Goal: Use online tool/utility: Utilize a website feature to perform a specific function

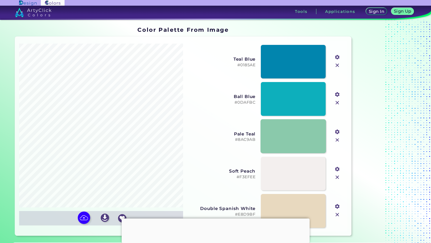
type input "#c2bebd"
type input "#bf9099"
type input "#897b6e"
type input "#cfcecd"
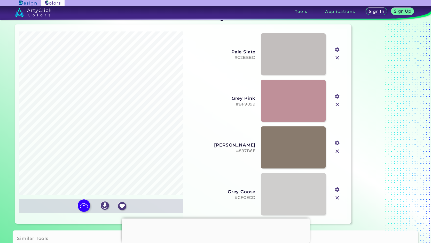
scroll to position [13, 0]
click at [0, 0] on input "file" at bounding box center [0, 0] width 0 height 0
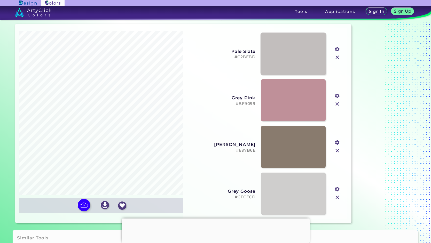
click at [294, 47] on link at bounding box center [293, 54] width 65 height 42
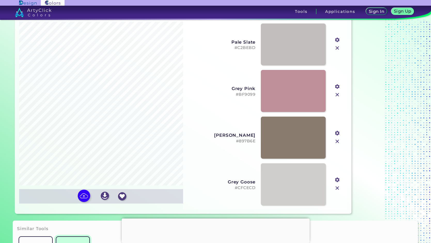
scroll to position [25, 0]
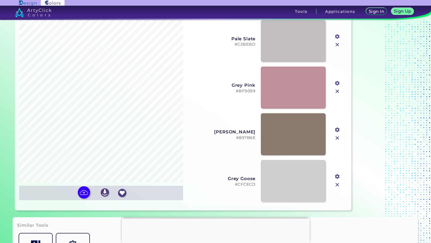
click at [336, 186] on img at bounding box center [337, 185] width 7 height 7
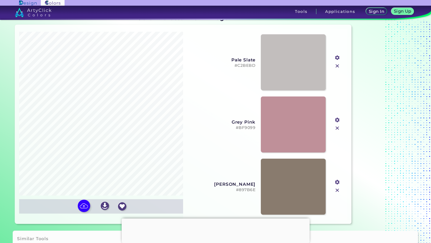
scroll to position [9, 0]
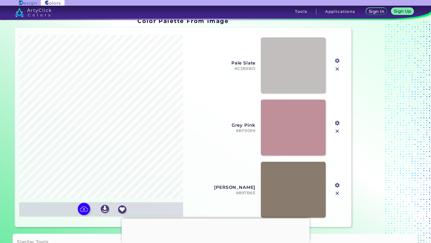
click at [337, 69] on img at bounding box center [337, 69] width 7 height 7
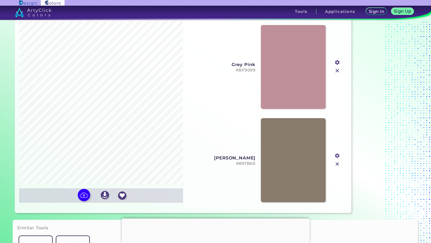
scroll to position [25, 0]
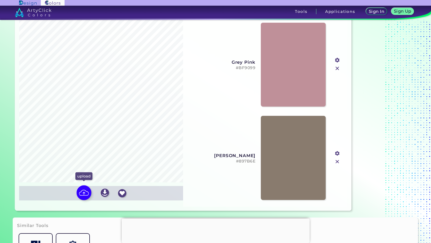
click at [85, 191] on img at bounding box center [83, 192] width 15 height 15
click at [0, 0] on input "file" at bounding box center [0, 0] width 0 height 0
type input "#c2bebd"
type input "#bf9099"
type input "#897b6e"
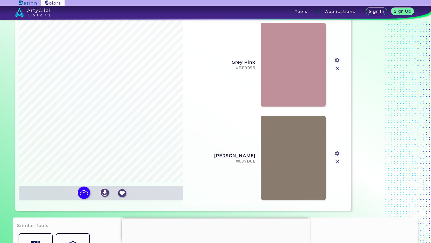
type input "#cfcecd"
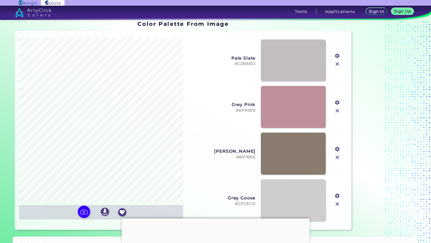
scroll to position [7, 0]
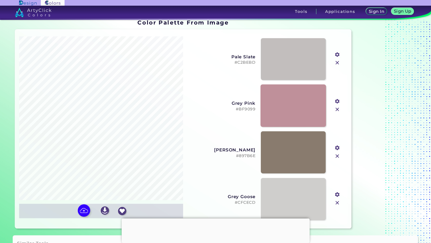
click at [270, 96] on link at bounding box center [293, 106] width 65 height 42
